Goal: Information Seeking & Learning: Find specific fact

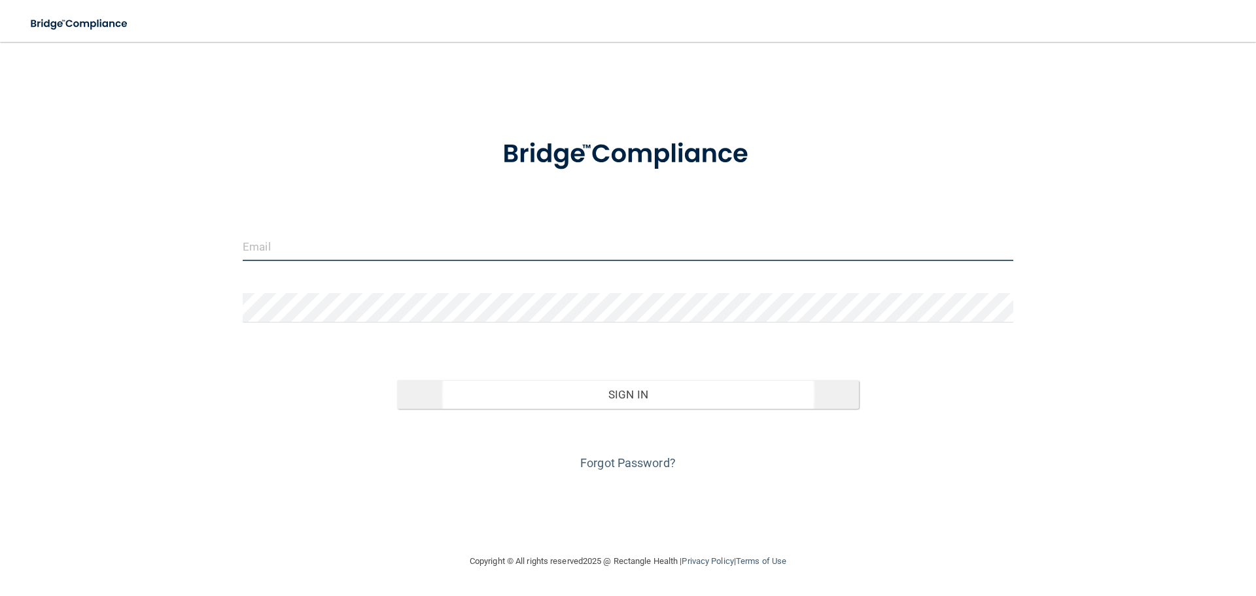
type input "[EMAIL_ADDRESS][DOMAIN_NAME]"
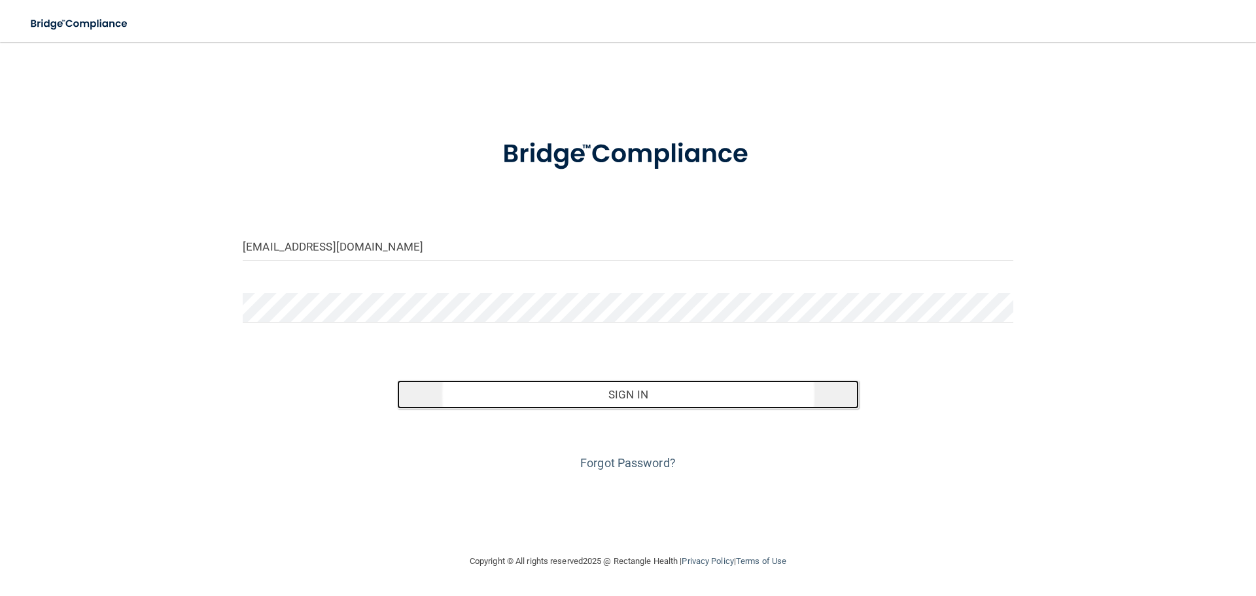
click at [644, 399] on button "Sign In" at bounding box center [628, 394] width 462 height 29
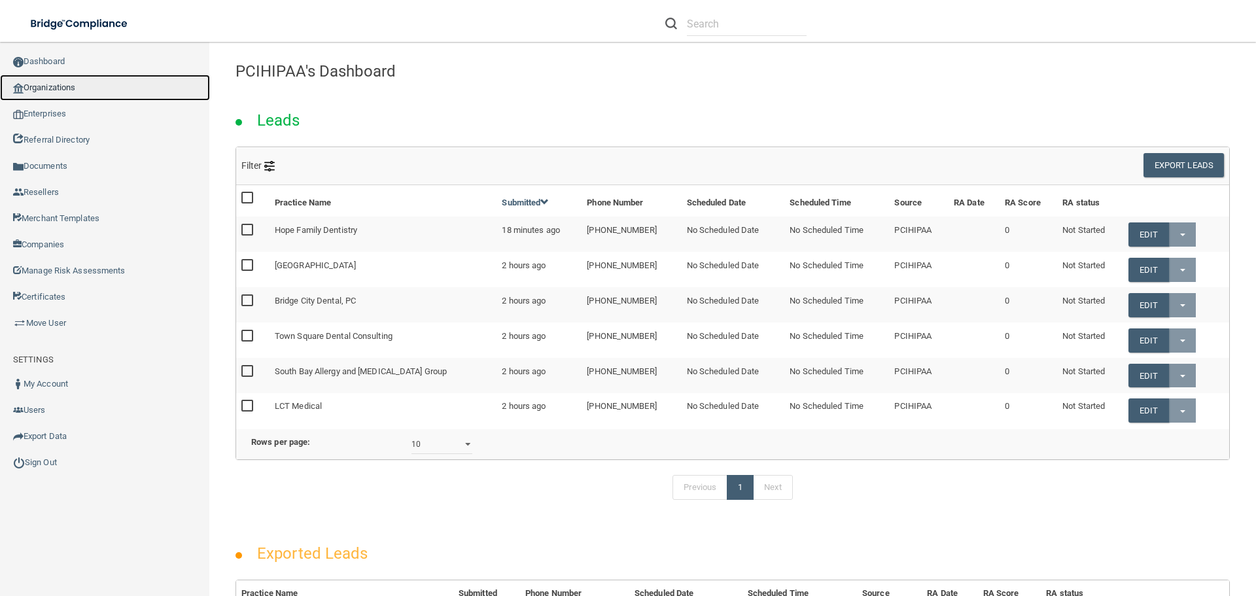
click at [53, 82] on link "Organizations" at bounding box center [105, 88] width 210 height 26
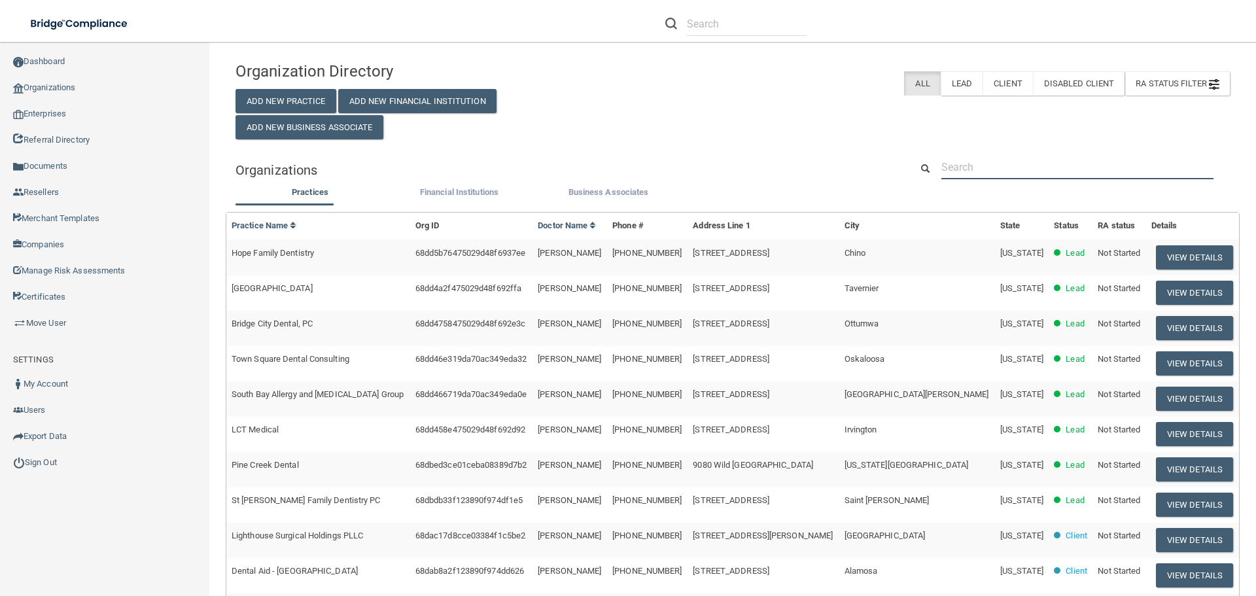
paste input "[EMAIL_ADDRESS][DOMAIN_NAME]"
type input "[EMAIL_ADDRESS][DOMAIN_NAME]"
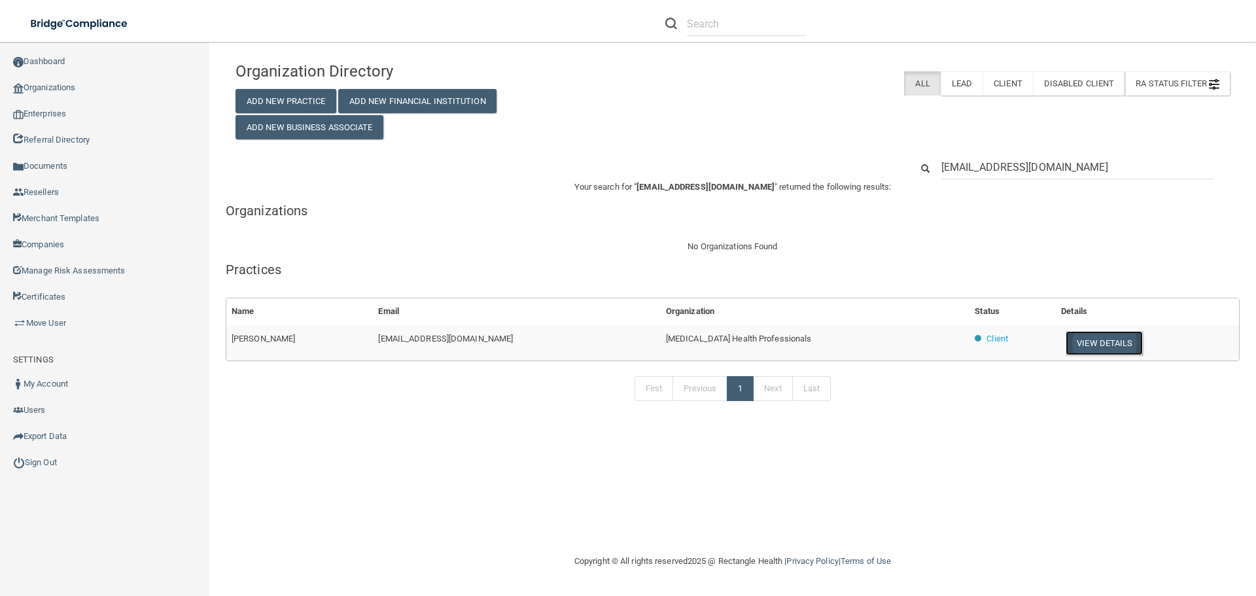
click at [1100, 349] on button "View Details" at bounding box center [1103, 343] width 77 height 24
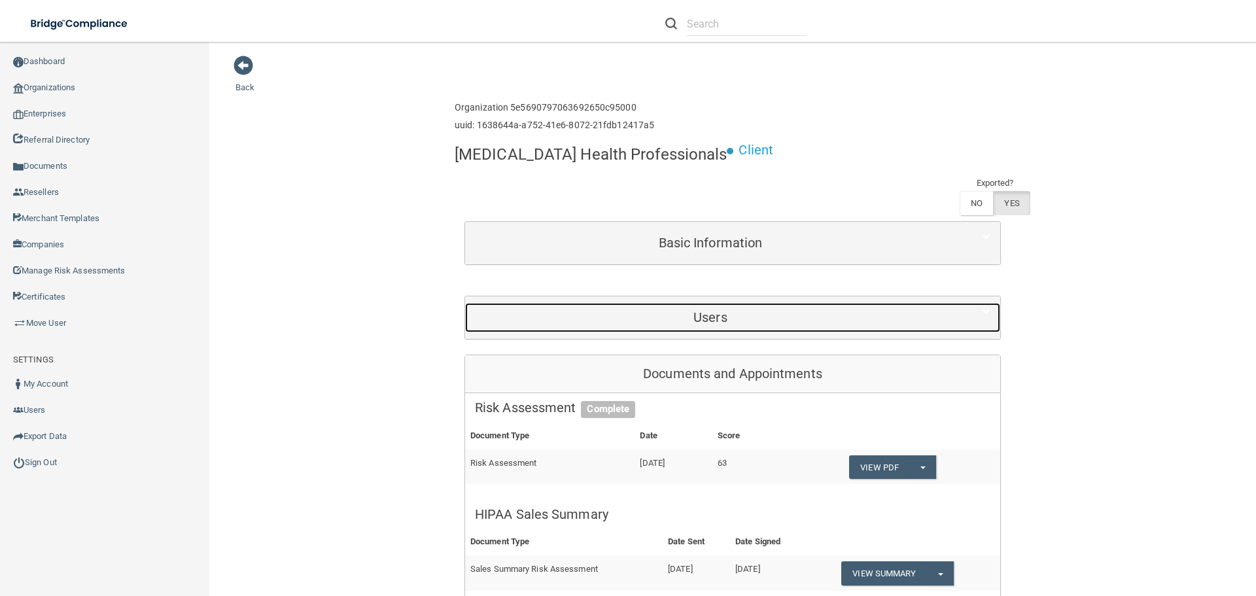
click at [749, 322] on h5 "Users" at bounding box center [710, 317] width 471 height 14
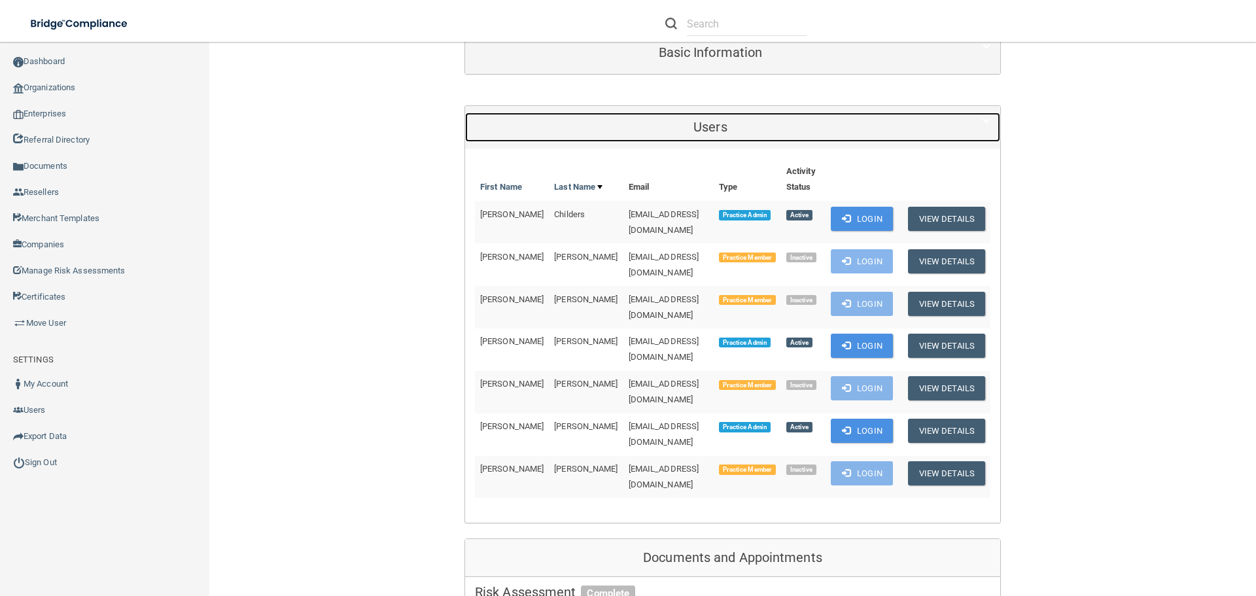
scroll to position [196, 0]
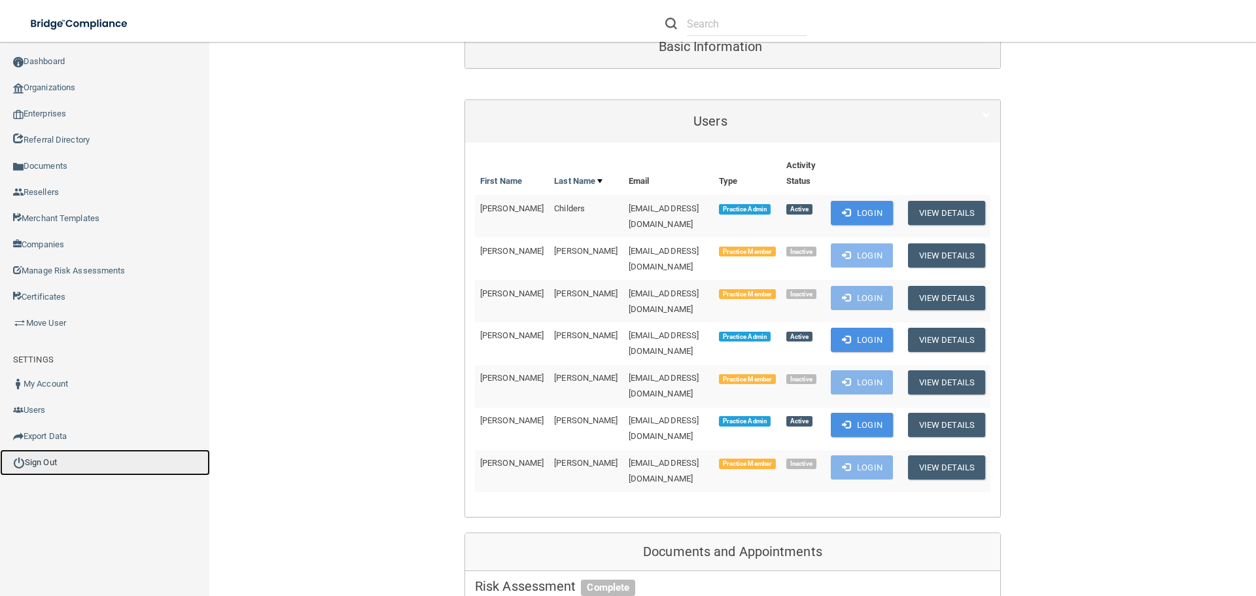
click at [33, 464] on link "Sign Out" at bounding box center [105, 462] width 210 height 26
